Goal: Transaction & Acquisition: Purchase product/service

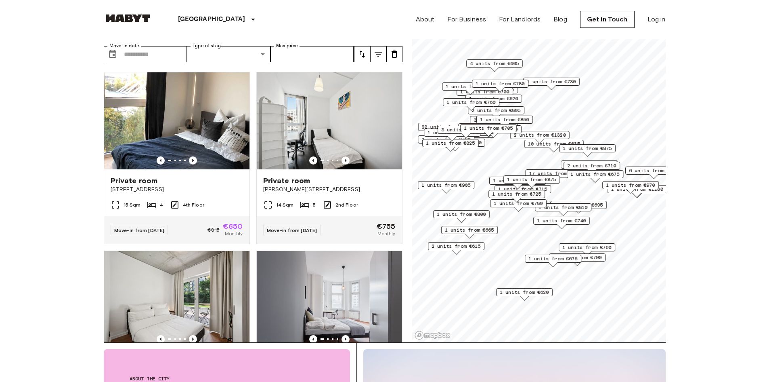
scroll to position [40, 0]
click at [190, 156] on icon "Previous image" at bounding box center [193, 160] width 8 height 8
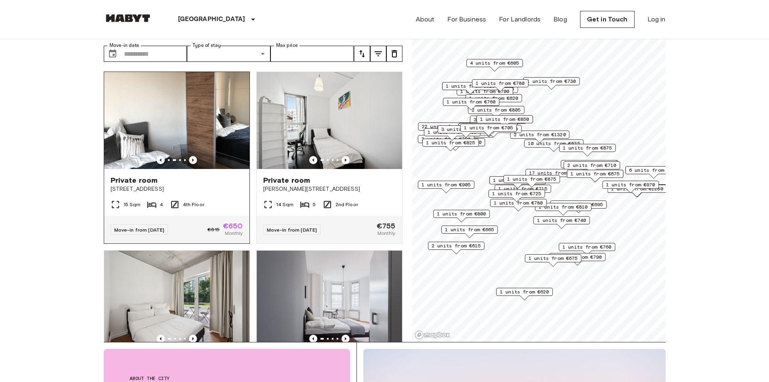
click at [190, 156] on icon "Previous image" at bounding box center [193, 160] width 8 height 8
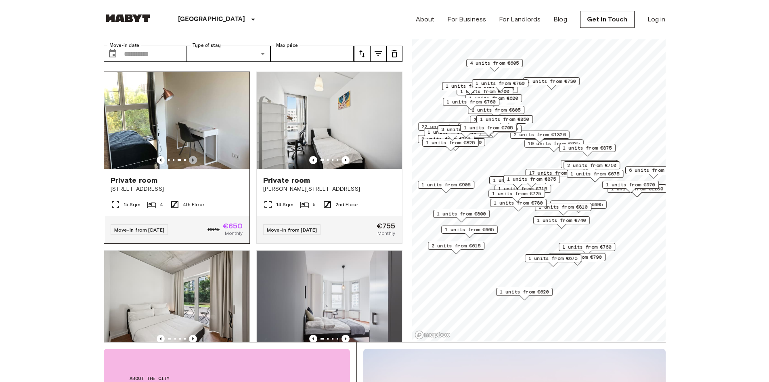
click at [190, 156] on icon "Previous image" at bounding box center [193, 160] width 8 height 8
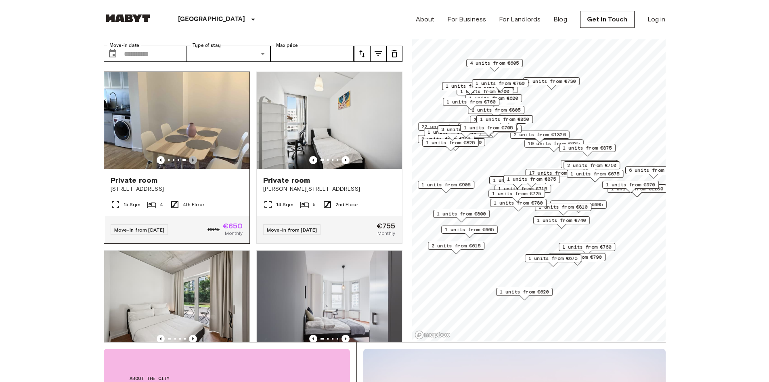
click at [190, 156] on icon "Previous image" at bounding box center [193, 160] width 8 height 8
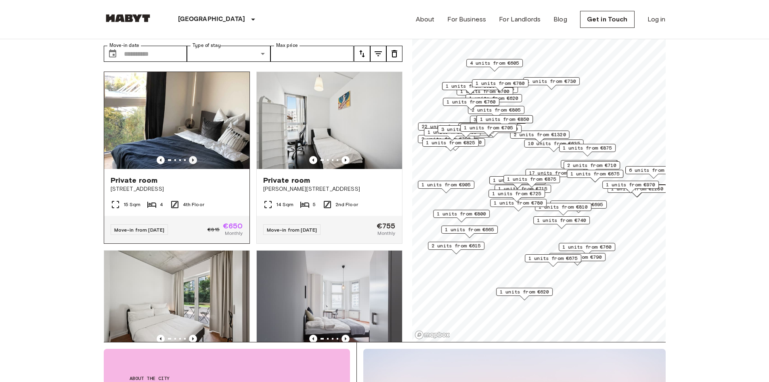
click at [190, 156] on icon "Previous image" at bounding box center [193, 160] width 8 height 8
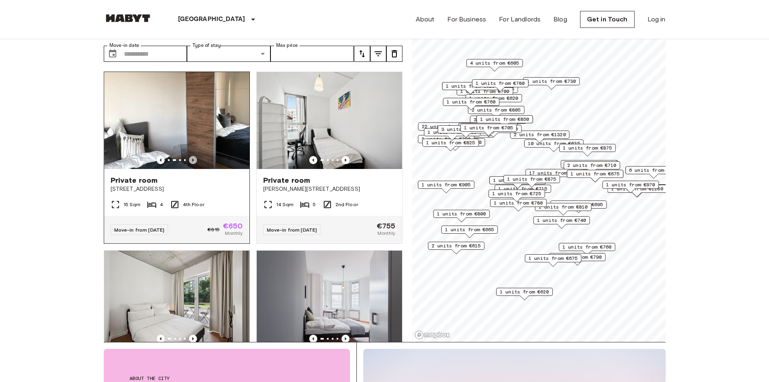
click at [190, 156] on icon "Previous image" at bounding box center [193, 160] width 8 height 8
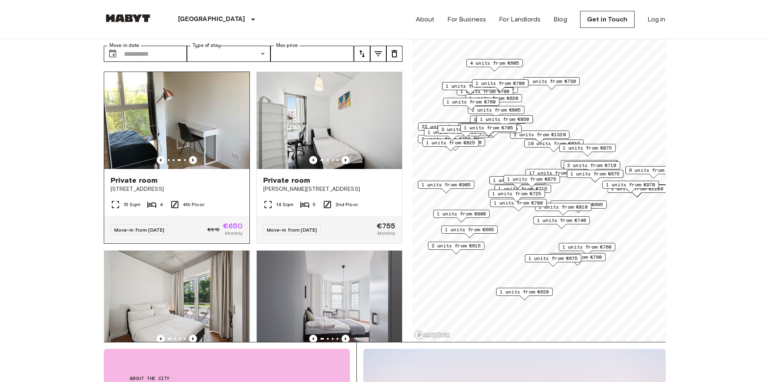
click at [190, 156] on icon "Previous image" at bounding box center [193, 160] width 8 height 8
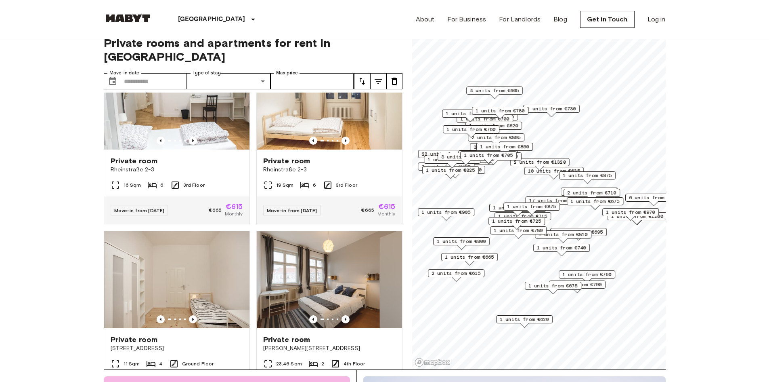
scroll to position [0, 0]
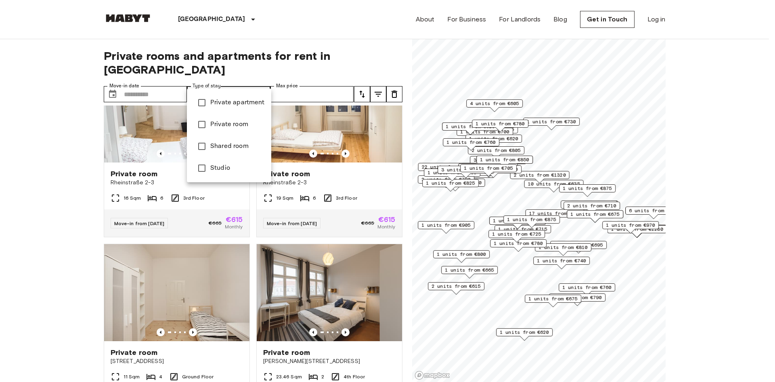
click at [233, 149] on span "Shared room" at bounding box center [237, 146] width 55 height 10
type input "**********"
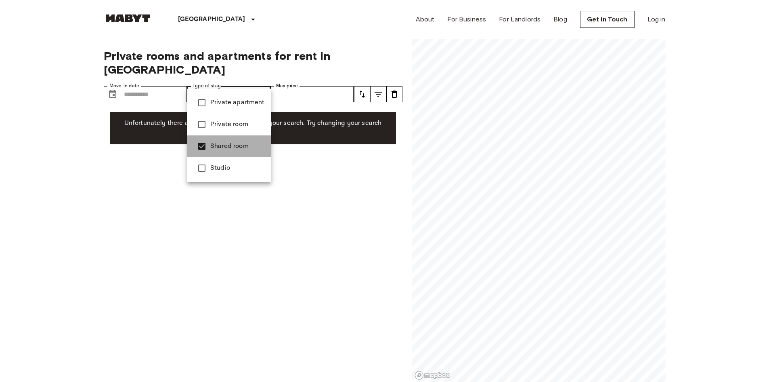
click at [233, 149] on span "Shared room" at bounding box center [237, 146] width 55 height 10
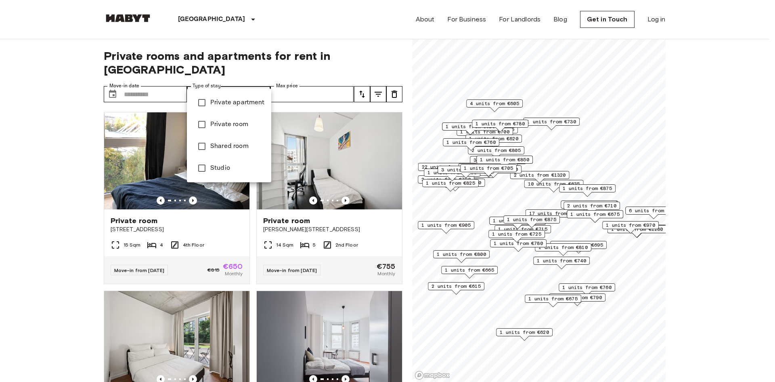
click at [224, 164] on span "Studio" at bounding box center [237, 168] width 55 height 10
type input "******"
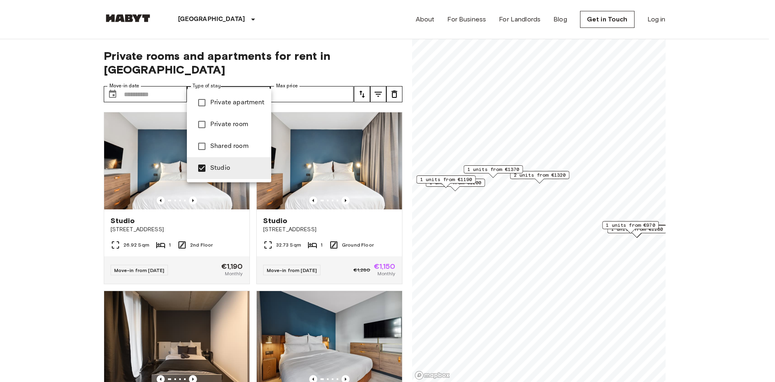
click at [29, 168] on div at bounding box center [387, 191] width 775 height 382
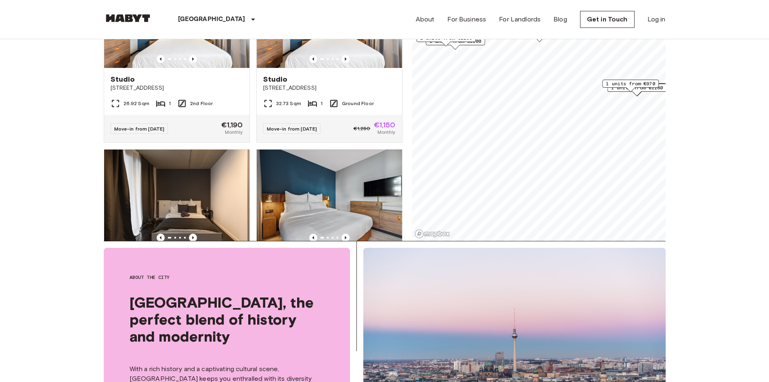
scroll to position [162, 0]
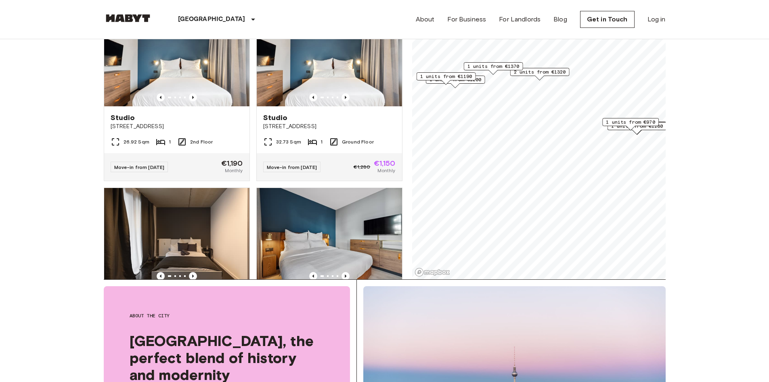
scroll to position [0, 0]
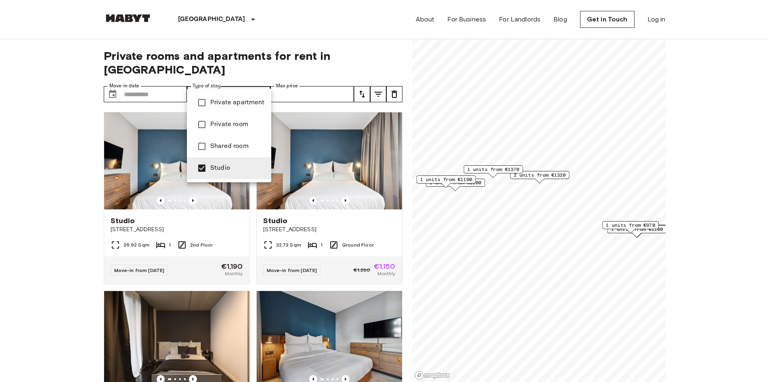
click at [217, 163] on li "Studio" at bounding box center [229, 168] width 84 height 22
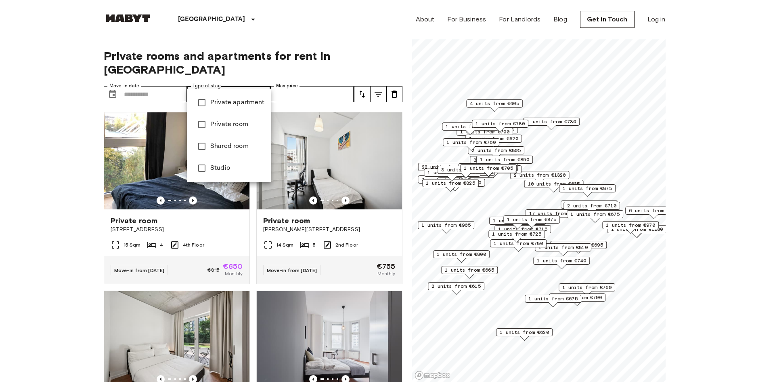
type input "**********"
click at [58, 128] on div at bounding box center [387, 191] width 775 height 382
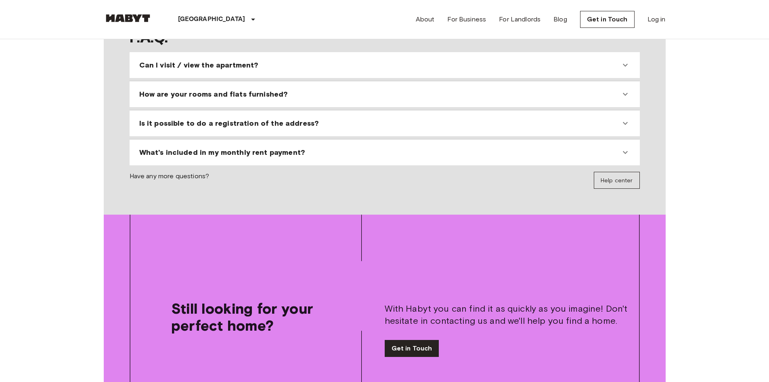
scroll to position [889, 0]
